Goal: Task Accomplishment & Management: Use online tool/utility

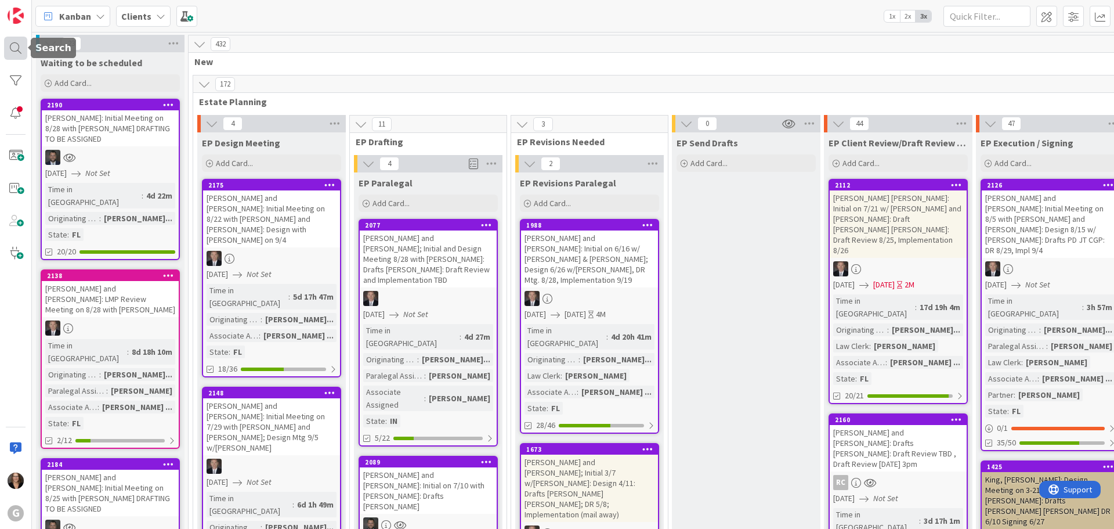
click at [13, 47] on div at bounding box center [15, 48] width 23 height 23
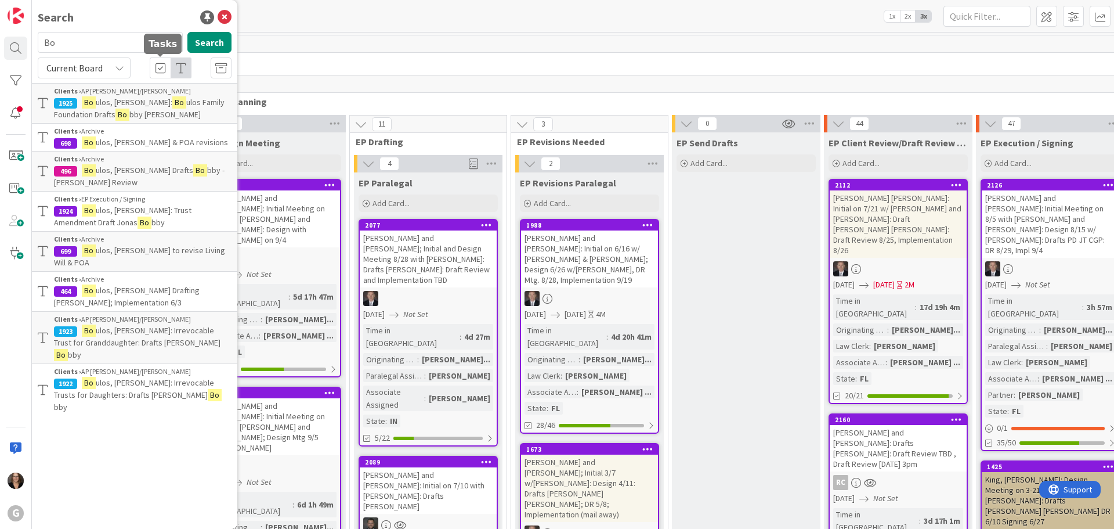
type input "B"
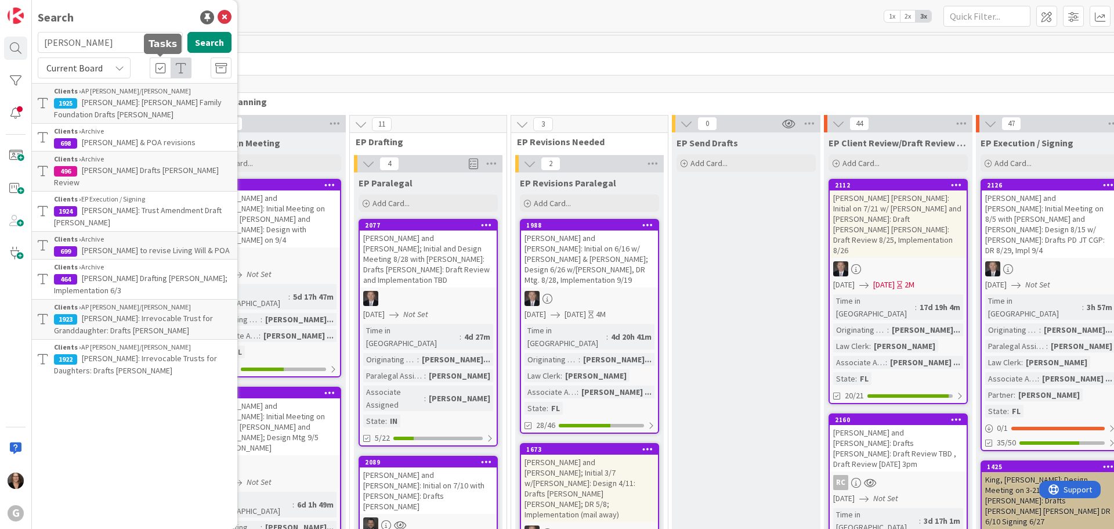
type input "[PERSON_NAME]"
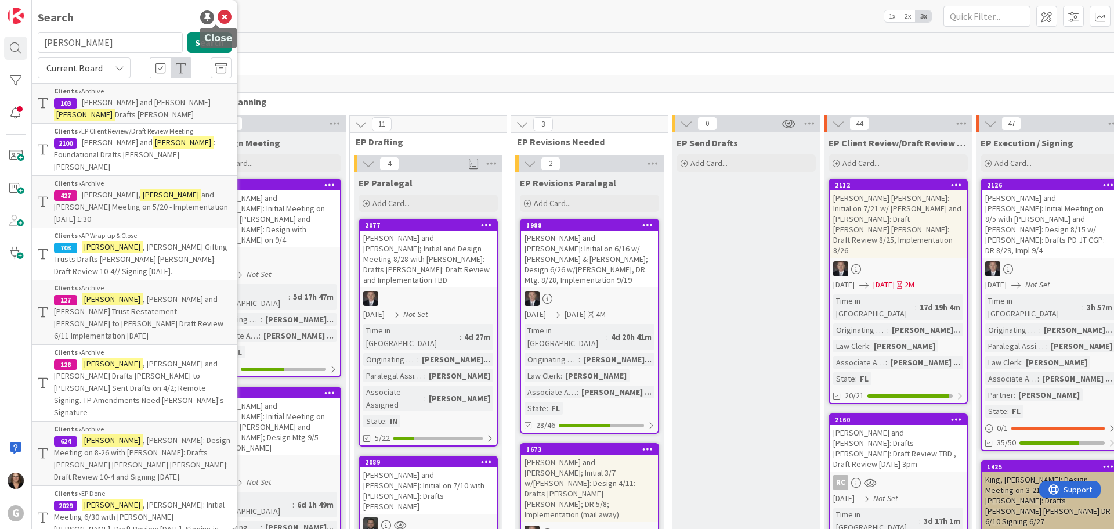
click at [218, 15] on icon at bounding box center [225, 17] width 14 height 14
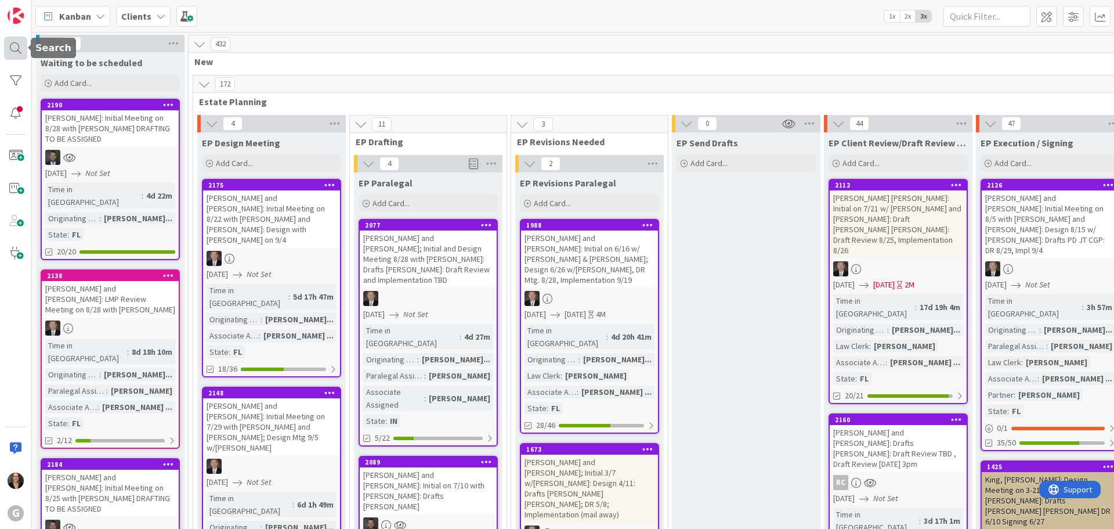
click at [13, 45] on div at bounding box center [15, 48] width 23 height 23
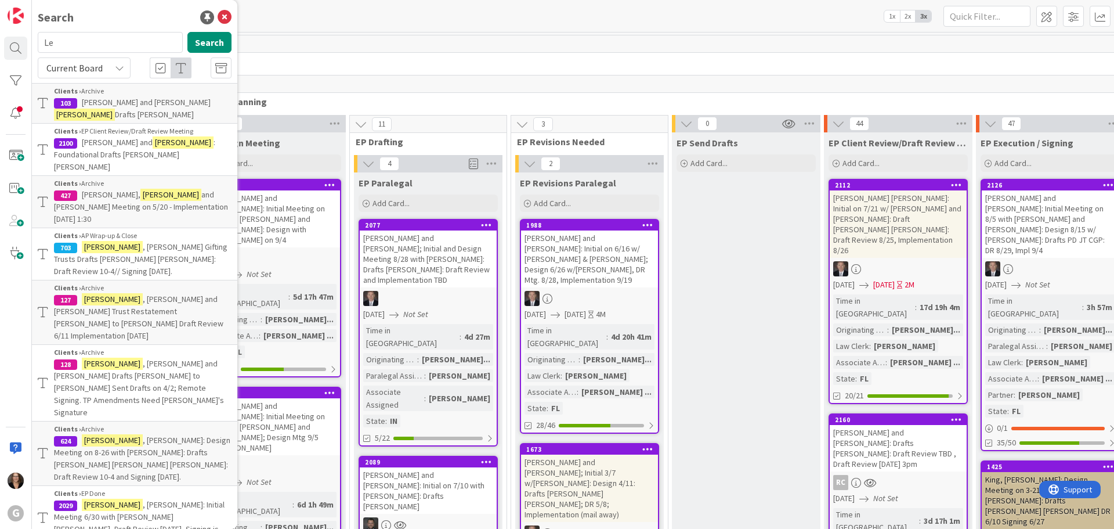
type input "L"
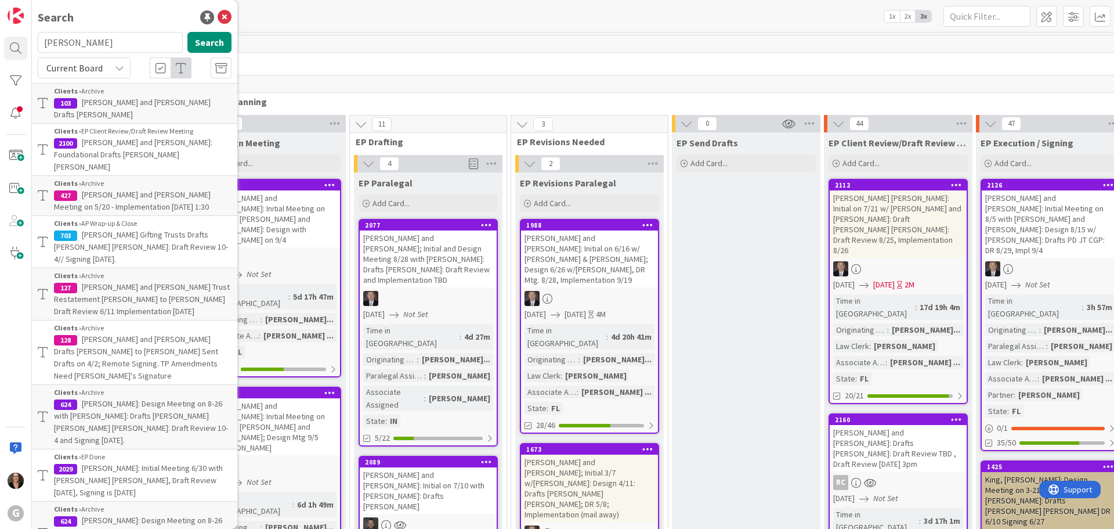
type input "[PERSON_NAME]"
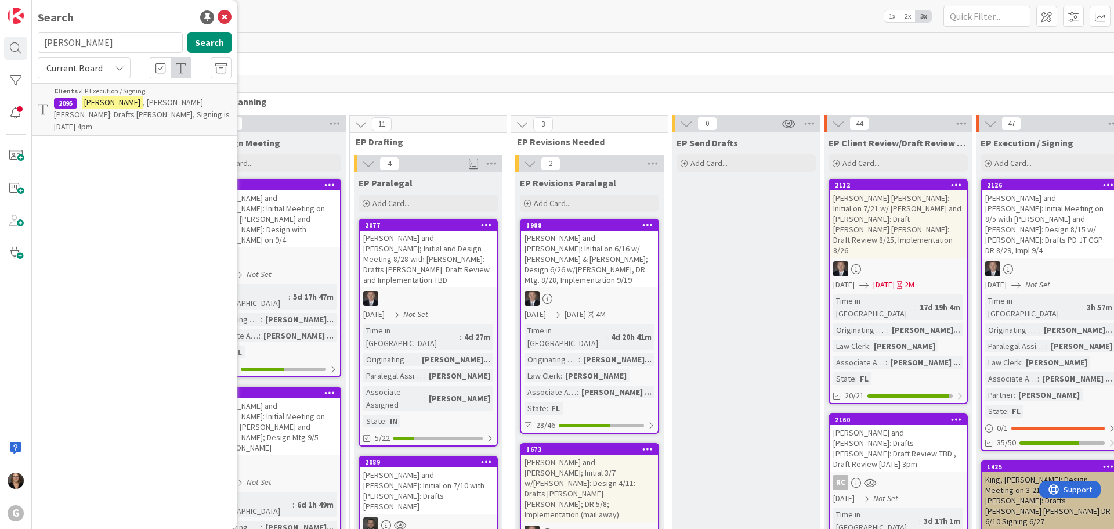
click at [128, 102] on span ", [PERSON_NAME] [PERSON_NAME]: Drafts [PERSON_NAME], Signing is [DATE] 4pm" at bounding box center [142, 114] width 176 height 35
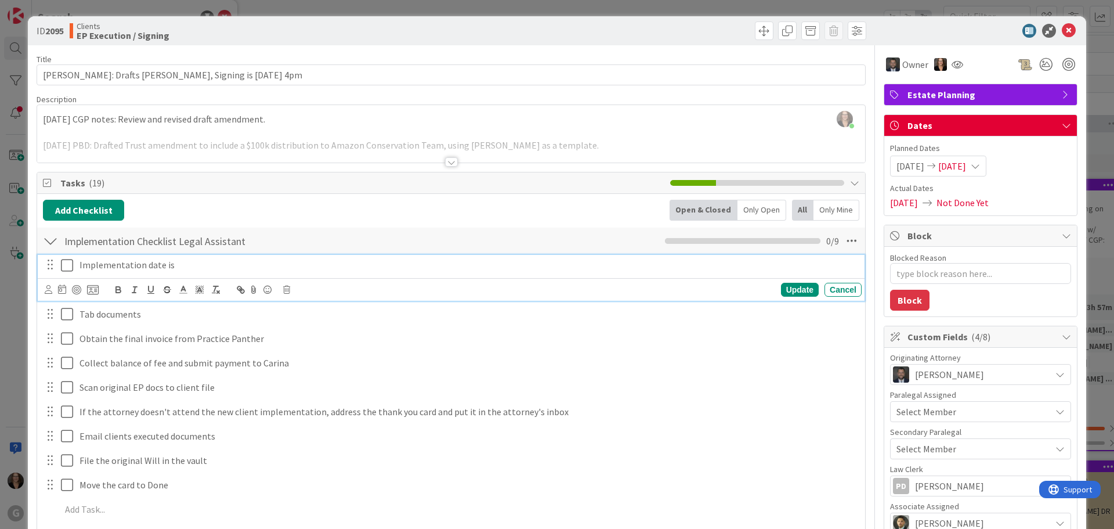
click at [69, 265] on icon at bounding box center [69, 265] width 17 height 14
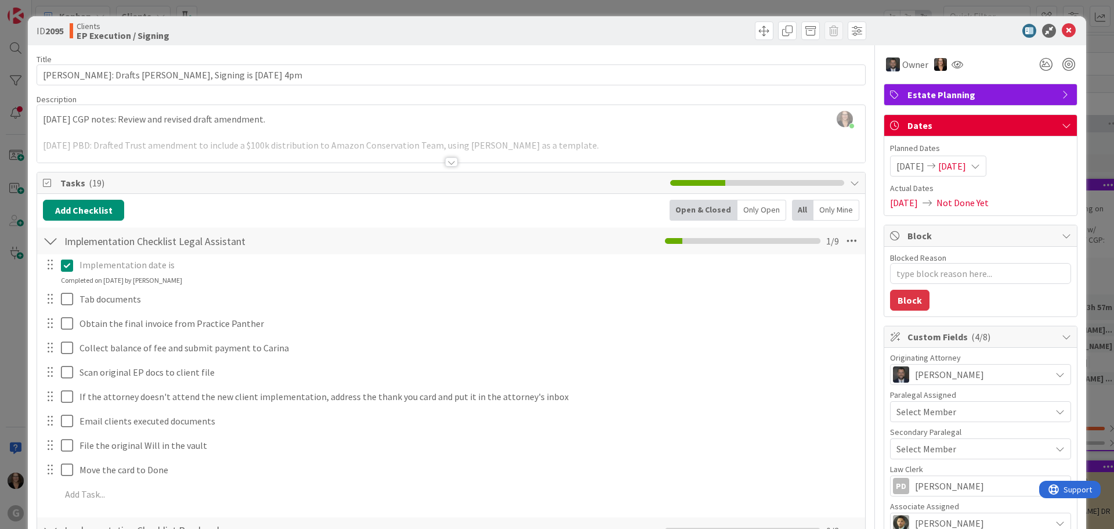
click at [181, 267] on p "Implementation date is" at bounding box center [468, 264] width 778 height 13
click at [174, 266] on p "Implementation date is" at bounding box center [468, 264] width 778 height 13
click at [70, 266] on icon at bounding box center [69, 265] width 17 height 14
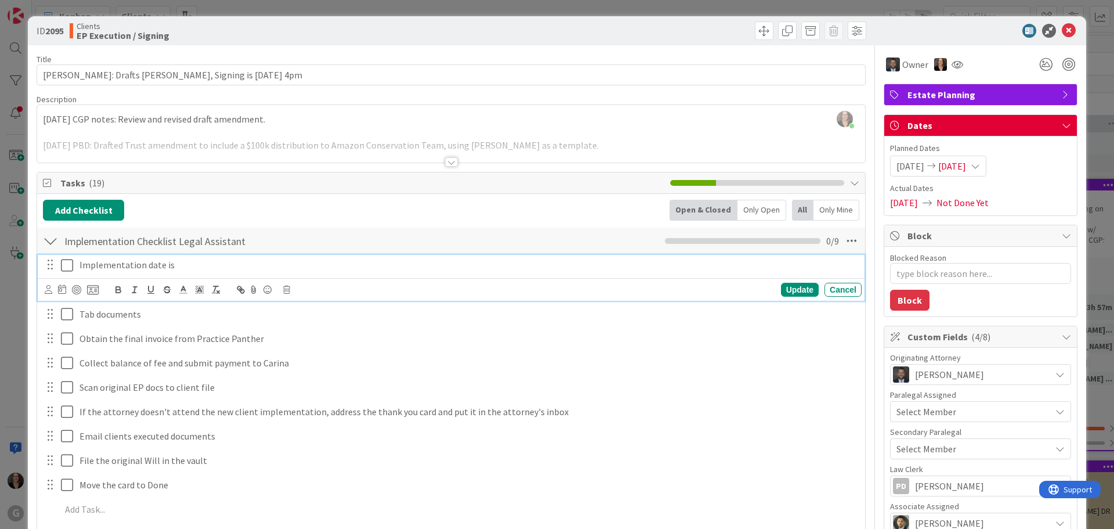
click at [180, 267] on p "Implementation date is" at bounding box center [468, 264] width 778 height 13
type textarea "x"
click at [62, 291] on icon at bounding box center [62, 288] width 8 height 9
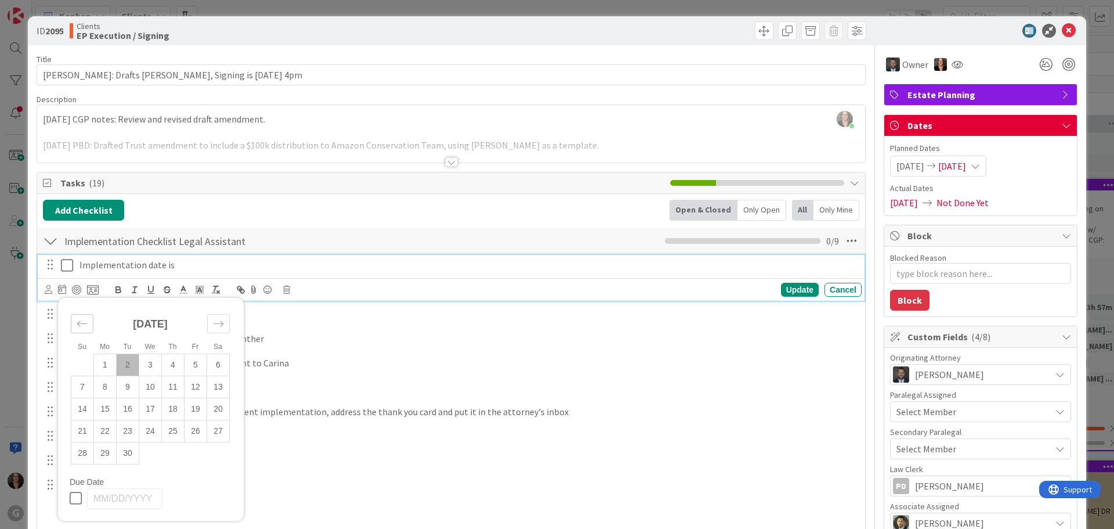
click at [86, 322] on icon "Move backward to switch to the previous month." at bounding box center [82, 323] width 11 height 11
click at [106, 452] on td "25" at bounding box center [105, 453] width 23 height 22
type input "[DATE]"
click at [787, 291] on div "Update" at bounding box center [800, 290] width 38 height 14
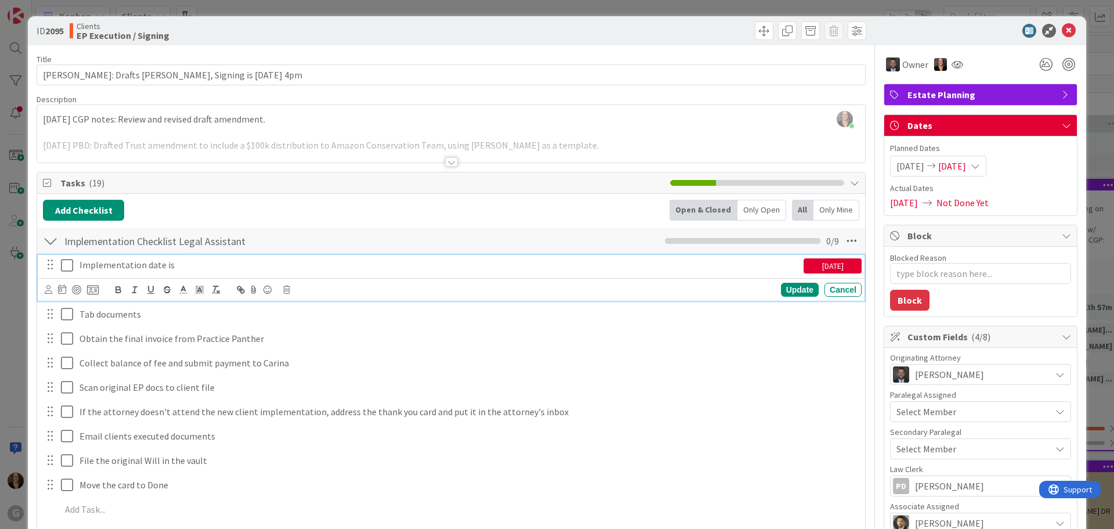
click at [66, 265] on icon at bounding box center [69, 265] width 17 height 14
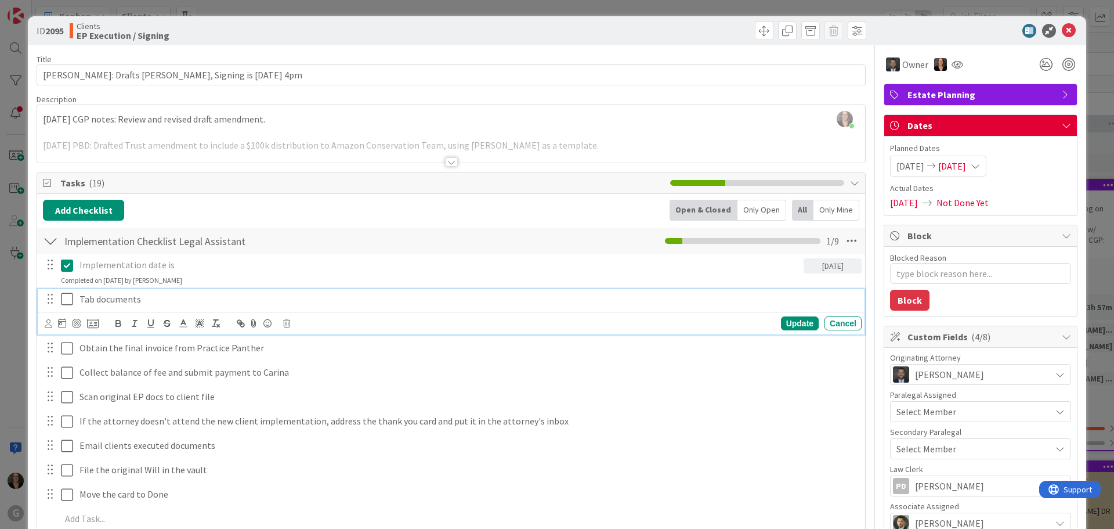
click at [66, 298] on icon at bounding box center [69, 299] width 17 height 14
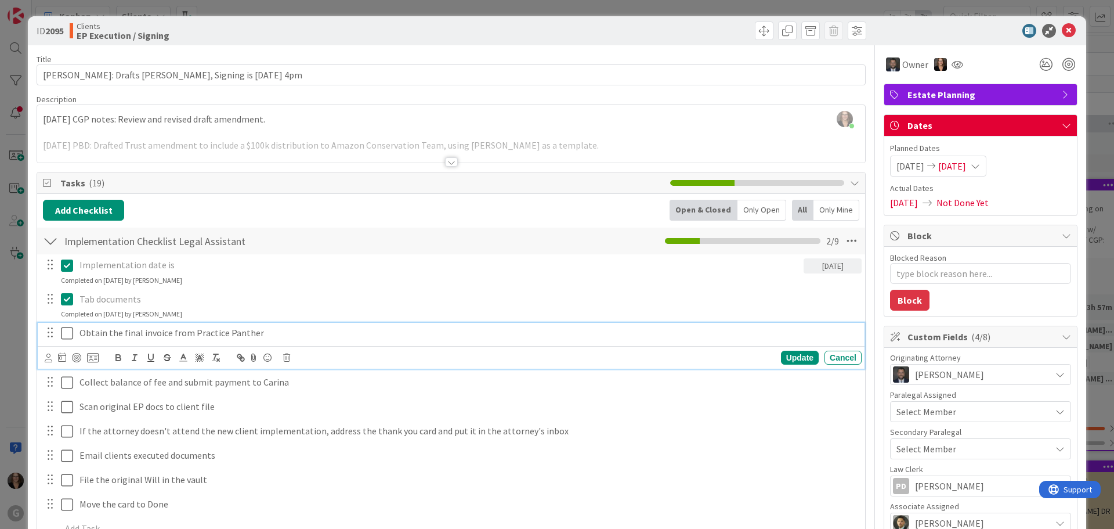
click at [67, 332] on icon at bounding box center [69, 333] width 17 height 14
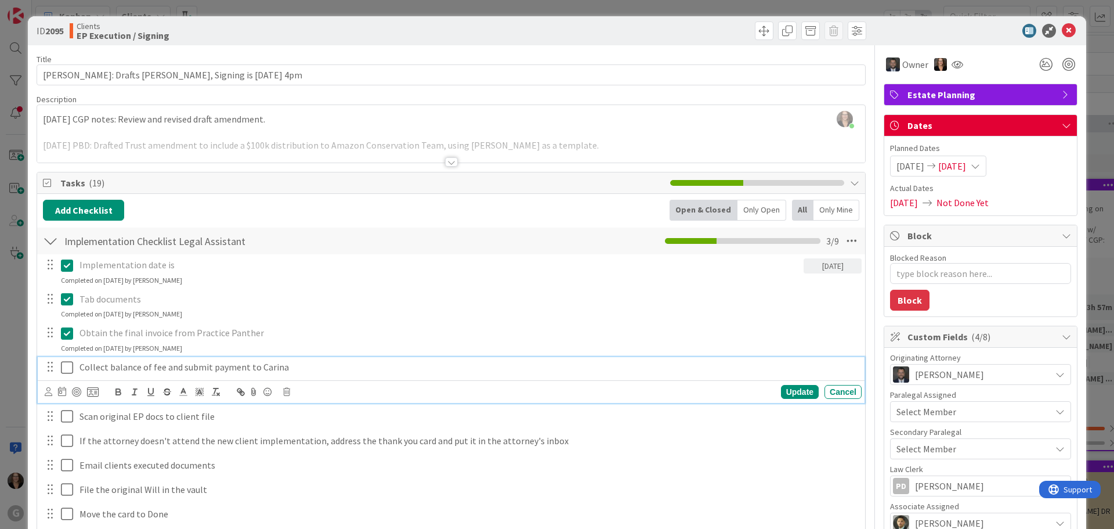
click at [68, 367] on icon at bounding box center [69, 367] width 17 height 14
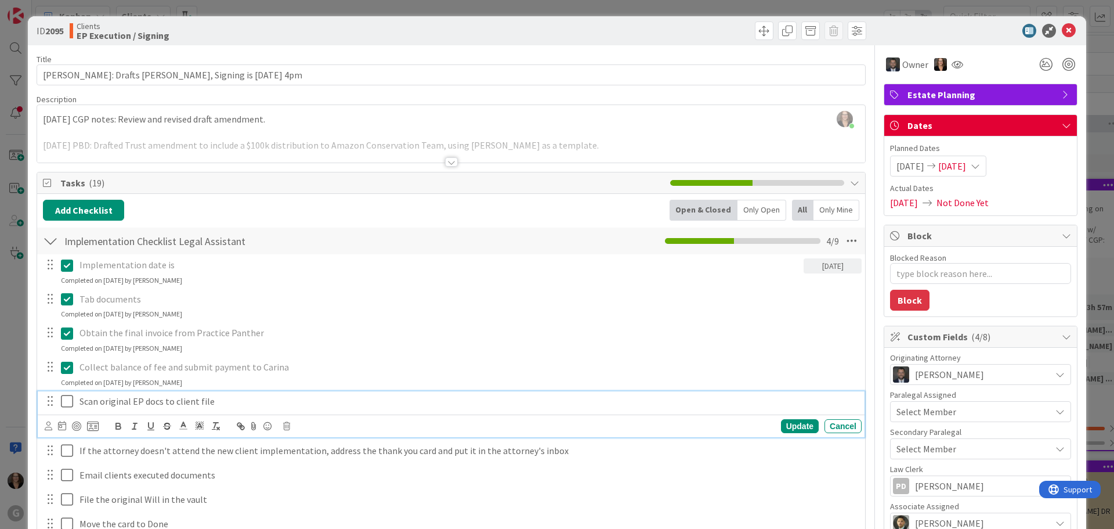
click at [66, 399] on icon at bounding box center [69, 401] width 17 height 14
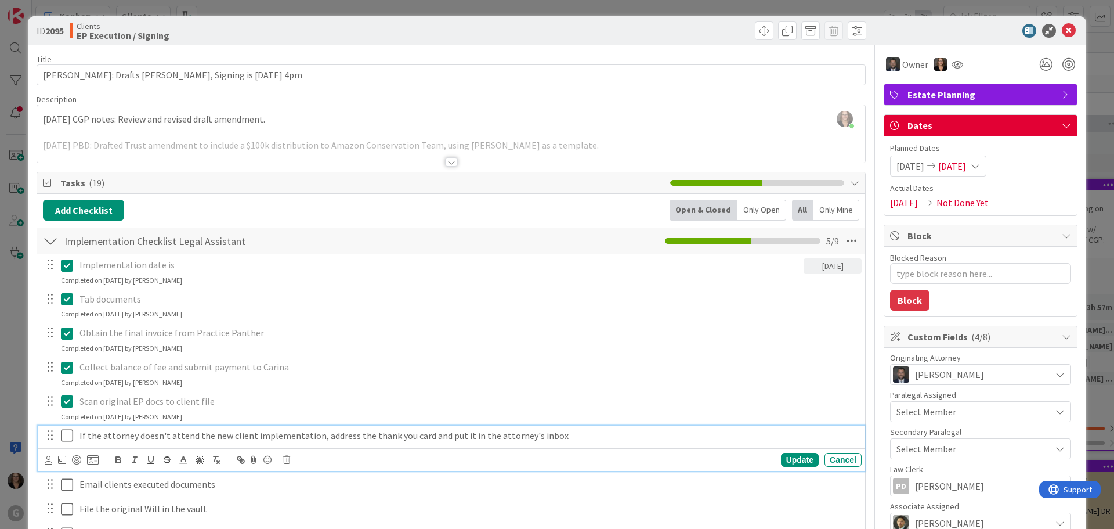
click at [71, 434] on icon at bounding box center [69, 435] width 17 height 14
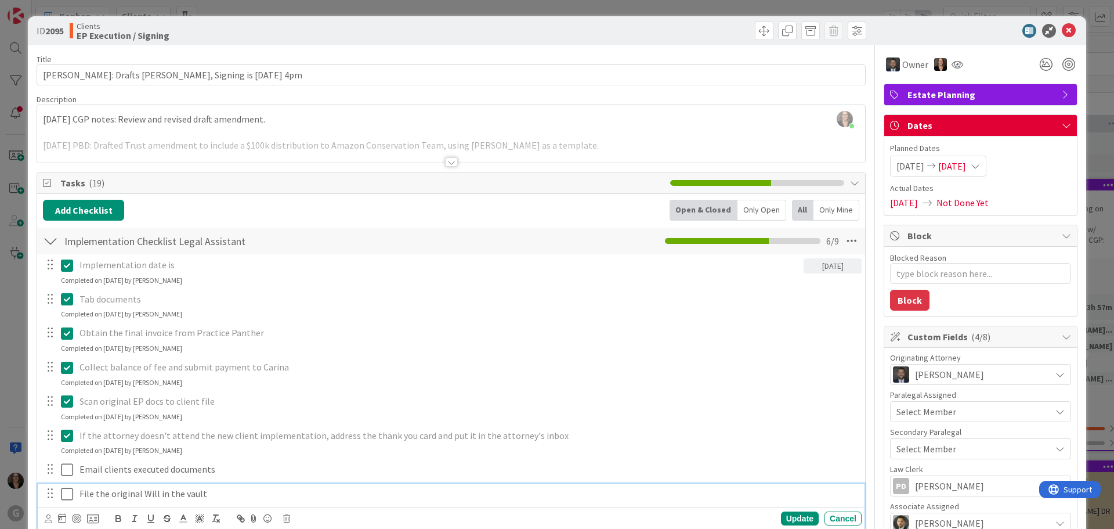
click at [85, 490] on p "File the original Will in the vault" at bounding box center [468, 493] width 778 height 13
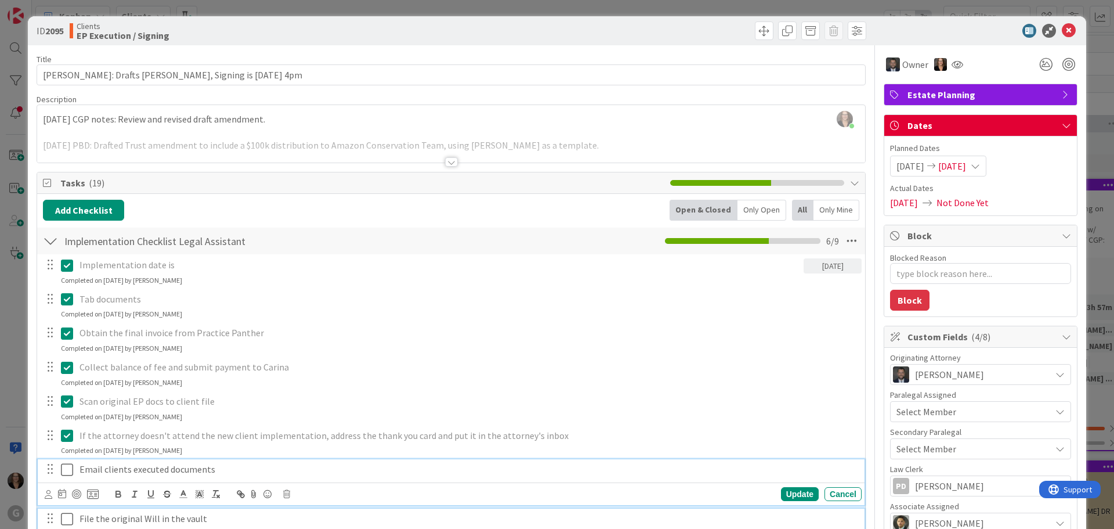
drag, startPoint x: 67, startPoint y: 469, endPoint x: 65, endPoint y: 475, distance: 6.2
click at [65, 475] on icon at bounding box center [69, 469] width 17 height 14
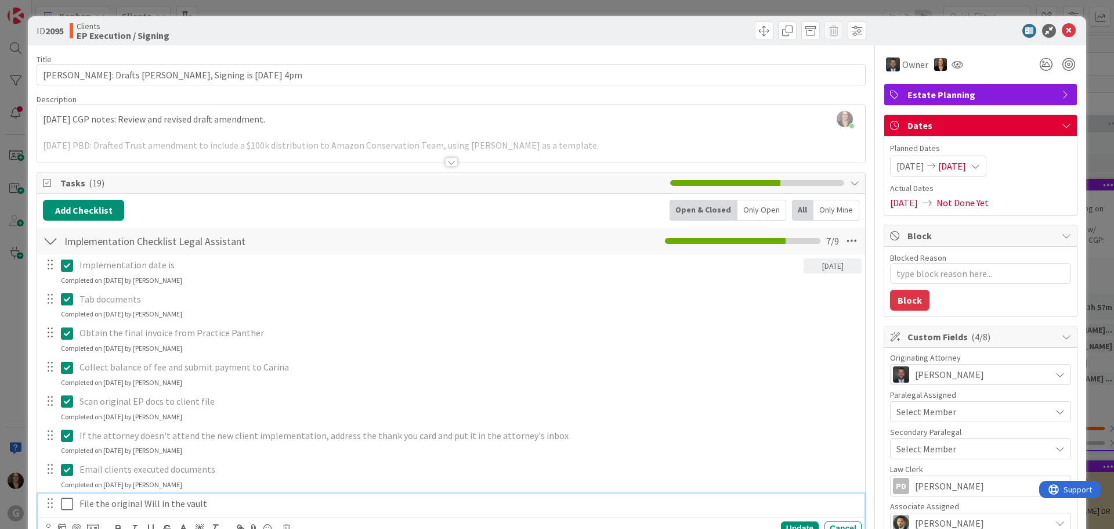
click at [69, 504] on icon at bounding box center [69, 504] width 17 height 14
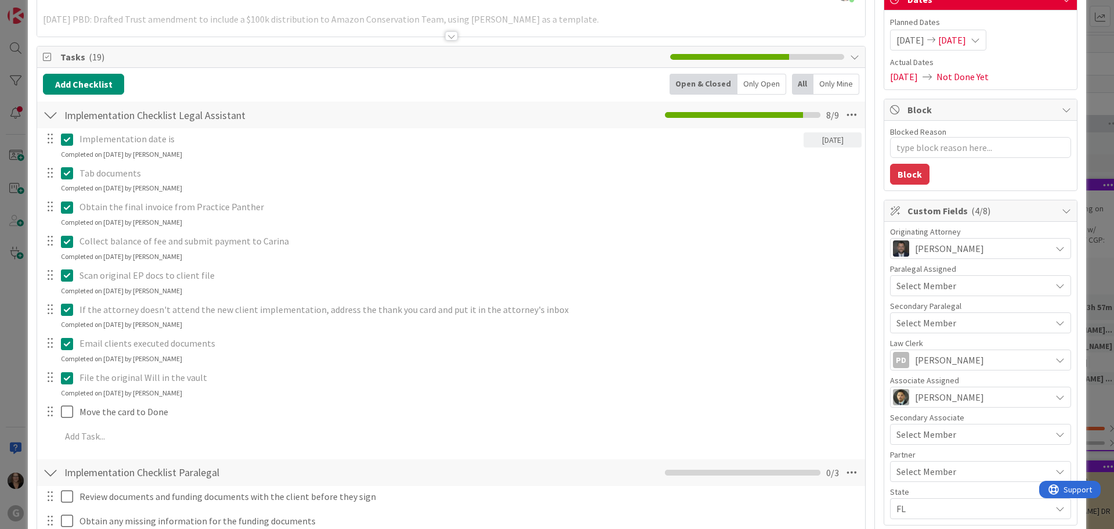
scroll to position [174, 0]
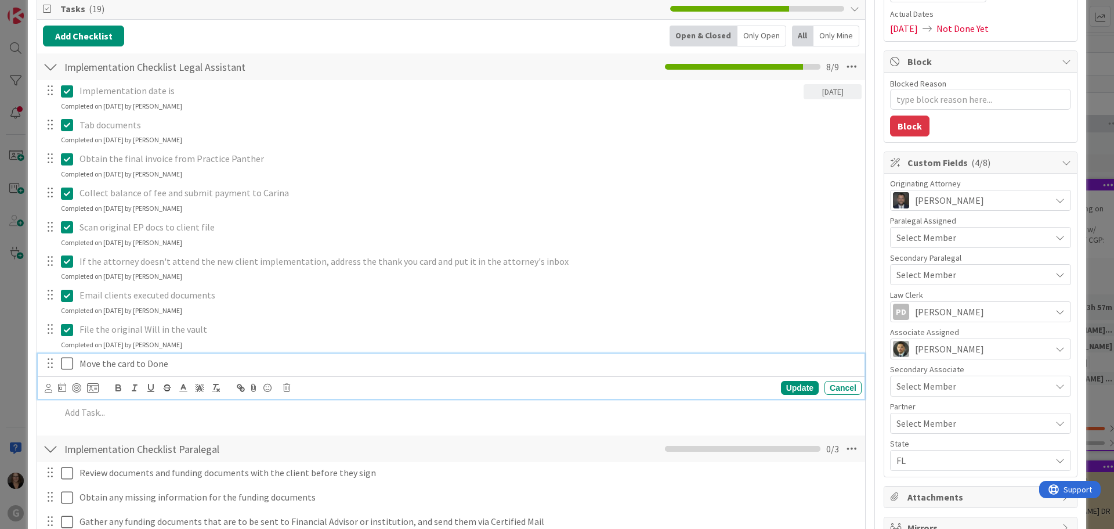
click at [66, 362] on icon at bounding box center [69, 363] width 17 height 14
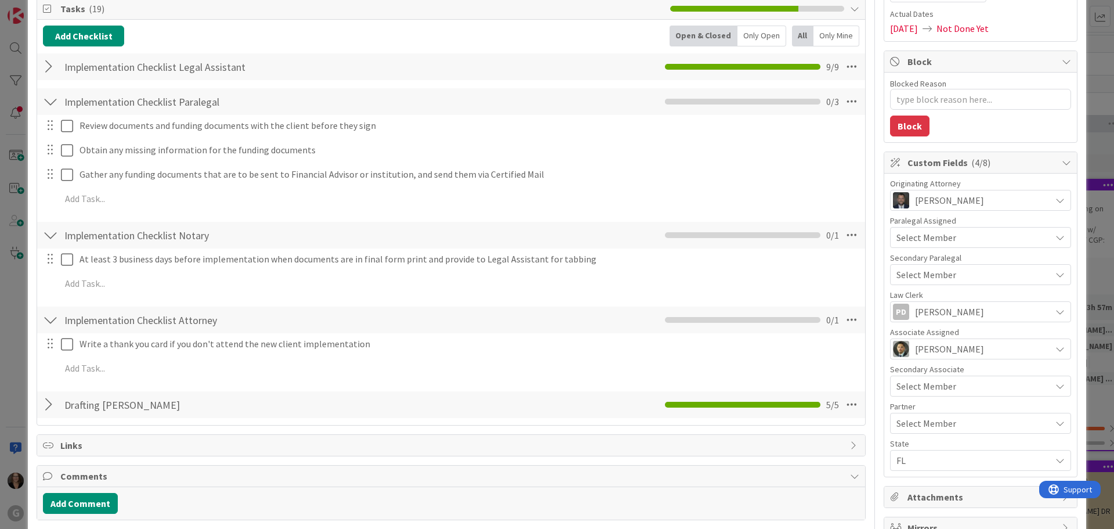
scroll to position [0, 0]
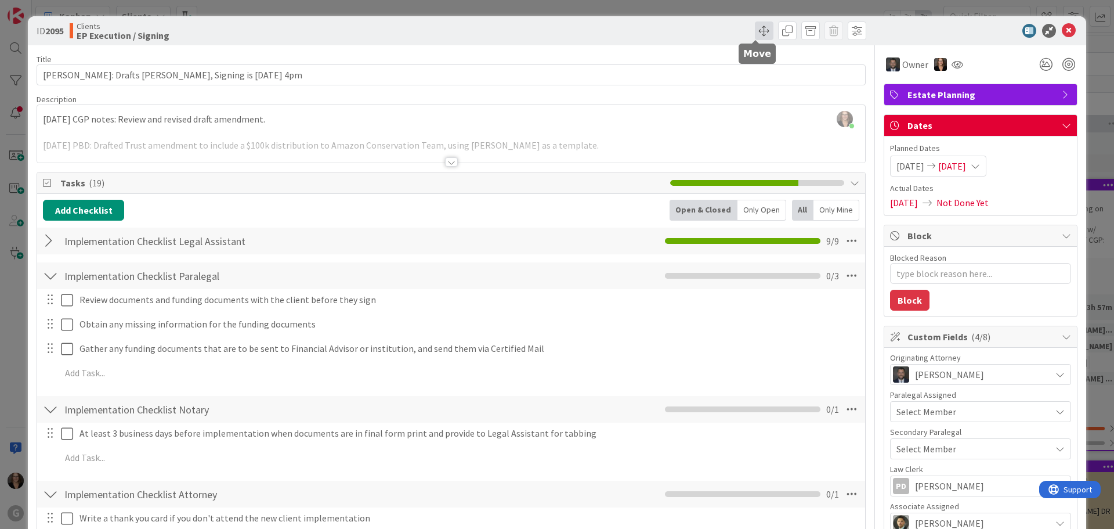
click at [755, 28] on span at bounding box center [764, 30] width 19 height 19
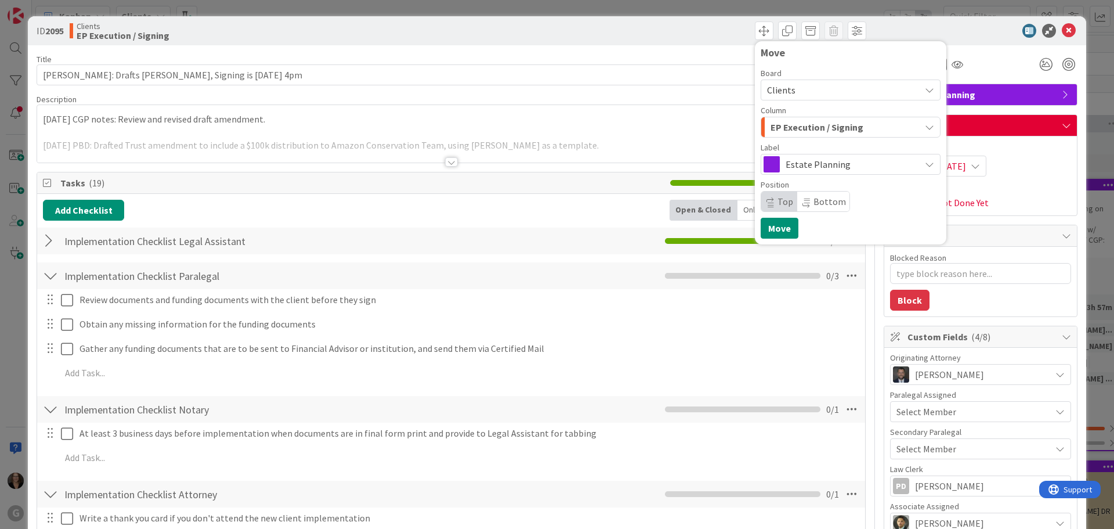
click at [925, 125] on icon "button" at bounding box center [929, 126] width 9 height 9
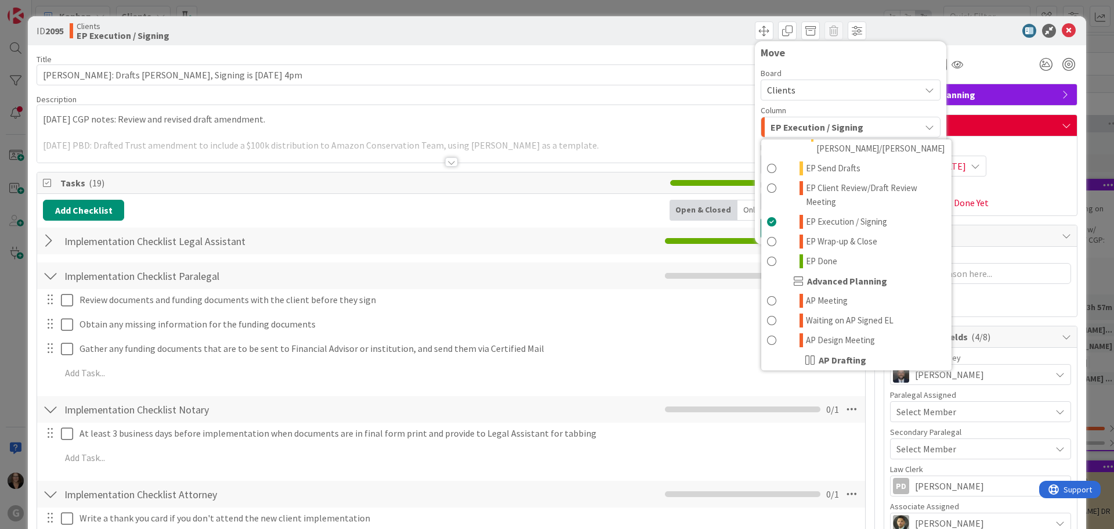
scroll to position [290, 0]
click at [767, 254] on span at bounding box center [771, 261] width 9 height 14
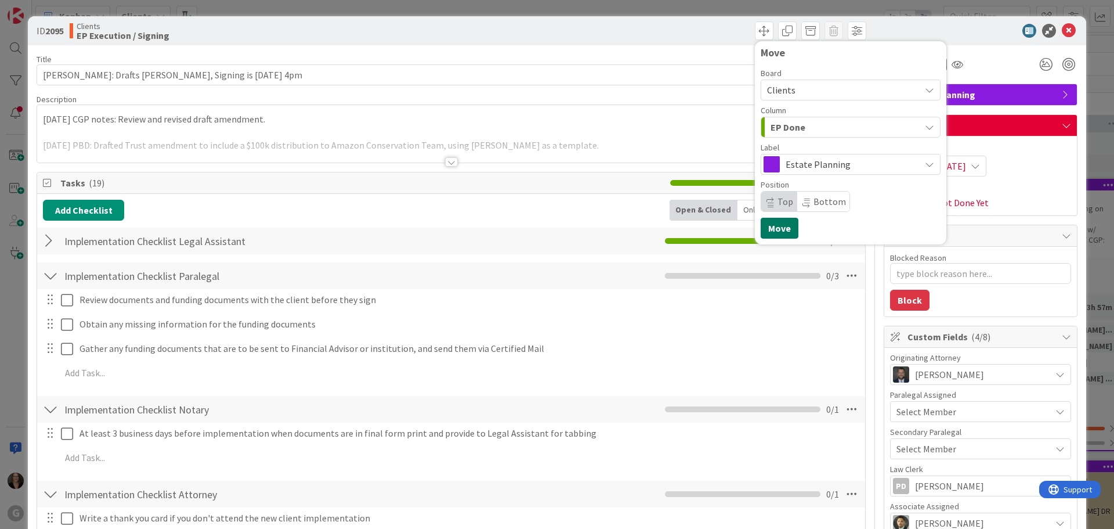
click at [772, 229] on button "Move" at bounding box center [780, 228] width 38 height 21
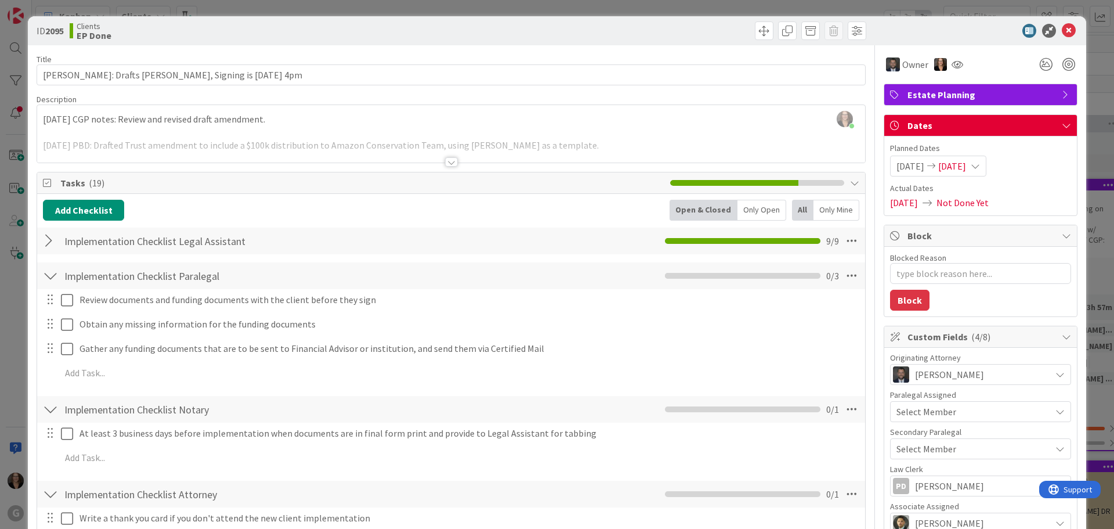
type textarea "x"
click at [1062, 28] on icon at bounding box center [1069, 31] width 14 height 14
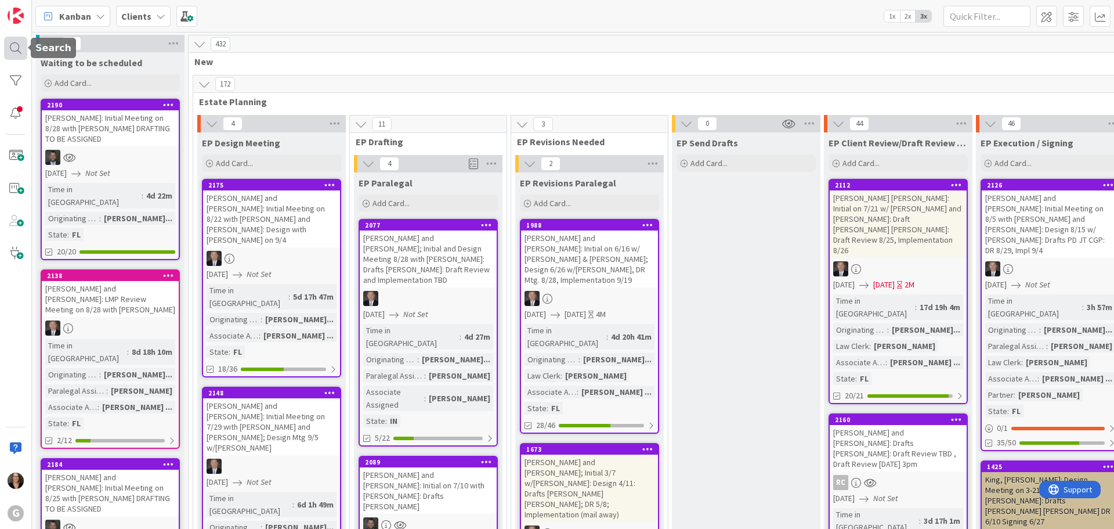
click at [15, 48] on div at bounding box center [15, 48] width 23 height 23
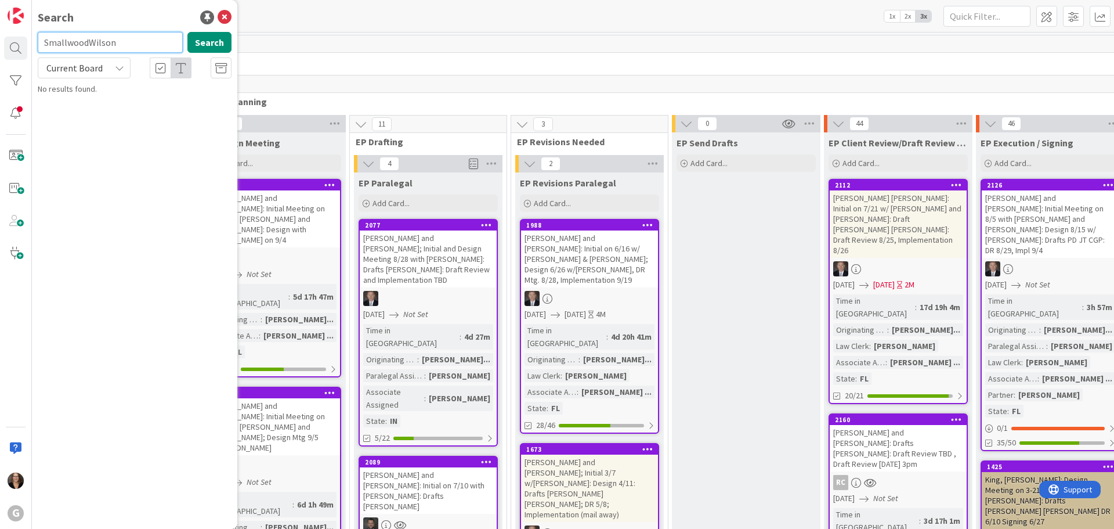
click at [89, 44] on input "SmallwoodWilson" at bounding box center [110, 42] width 145 height 21
type input "[PERSON_NAME]"
click at [210, 39] on button "Search" at bounding box center [209, 42] width 44 height 21
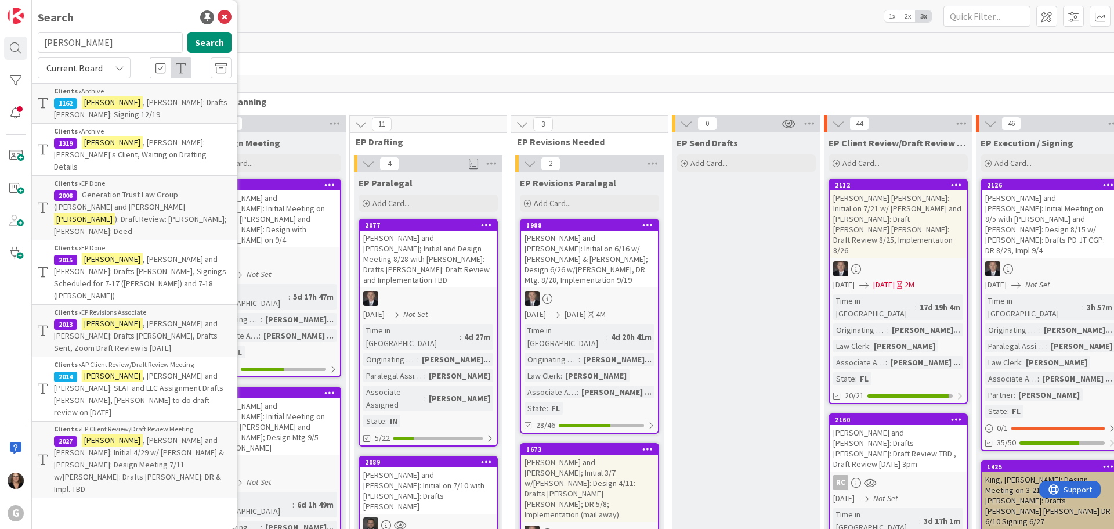
click at [152, 318] on span ", [PERSON_NAME] and [PERSON_NAME]: Drafts [PERSON_NAME], Drafts Sent, Zoom Draf…" at bounding box center [136, 335] width 164 height 35
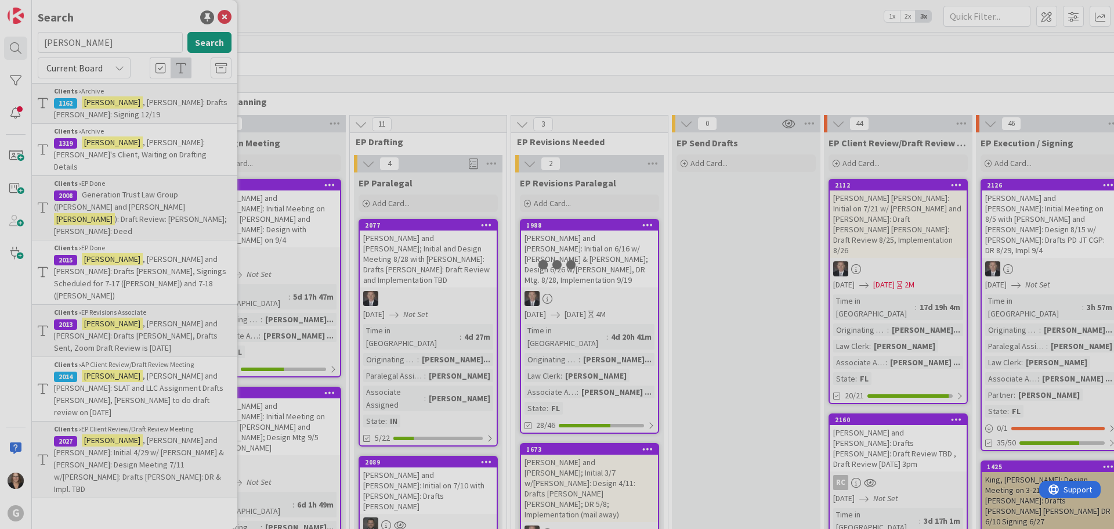
click at [152, 265] on div at bounding box center [557, 264] width 1114 height 529
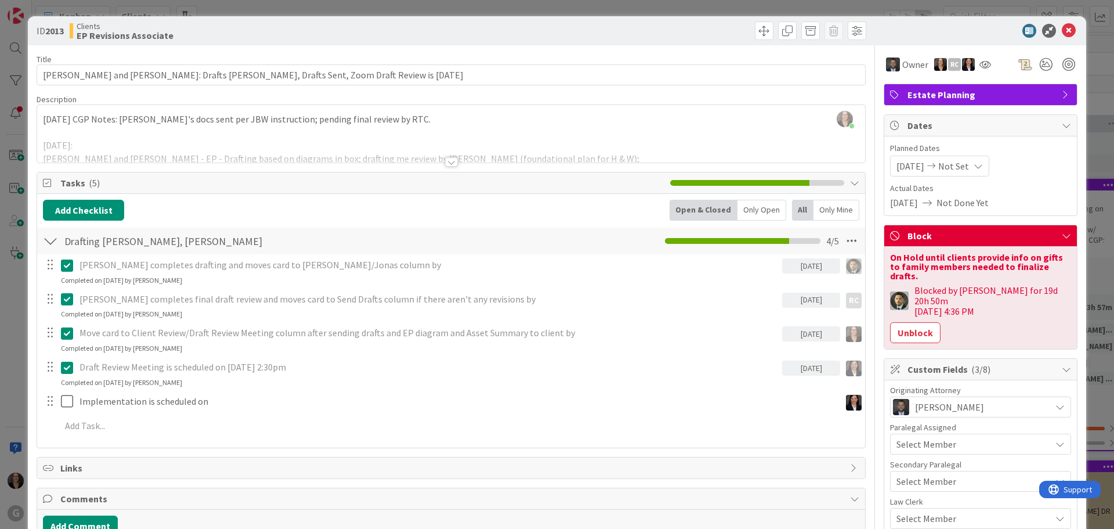
click at [152, 265] on p "[PERSON_NAME] completes drafting and moves card to [PERSON_NAME]/Jonas column by" at bounding box center [428, 264] width 698 height 13
